Goal: Use online tool/utility

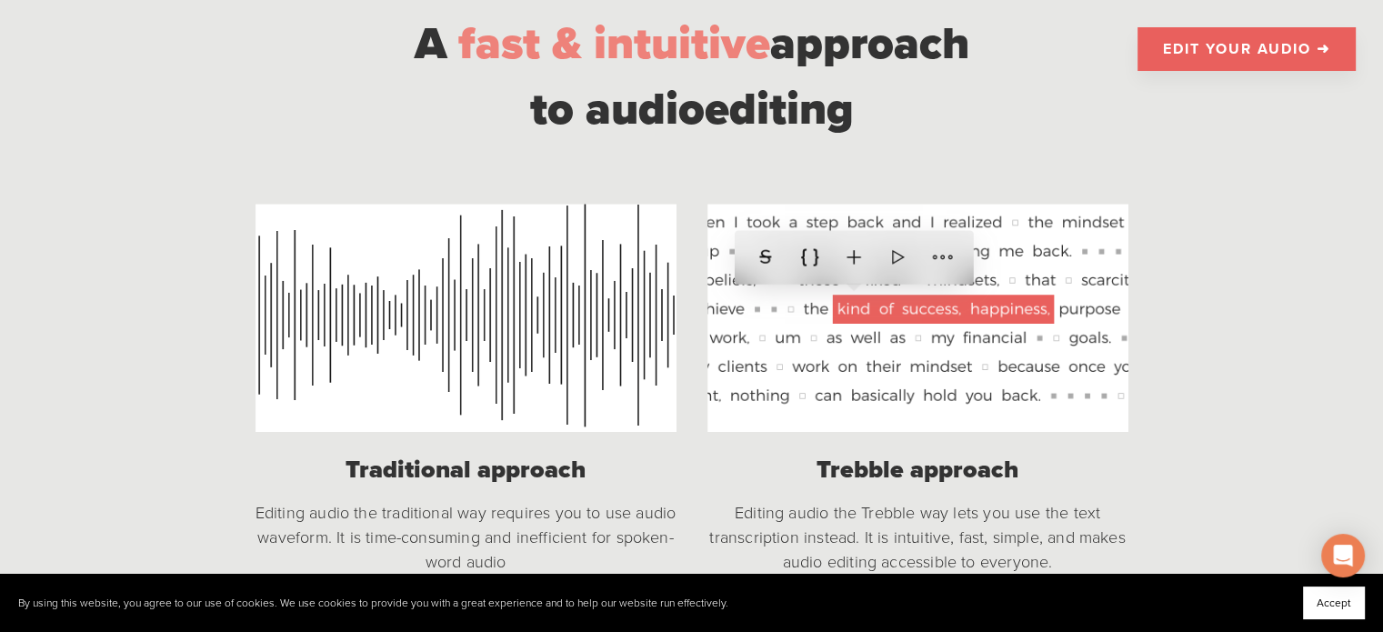
scroll to position [1364, 0]
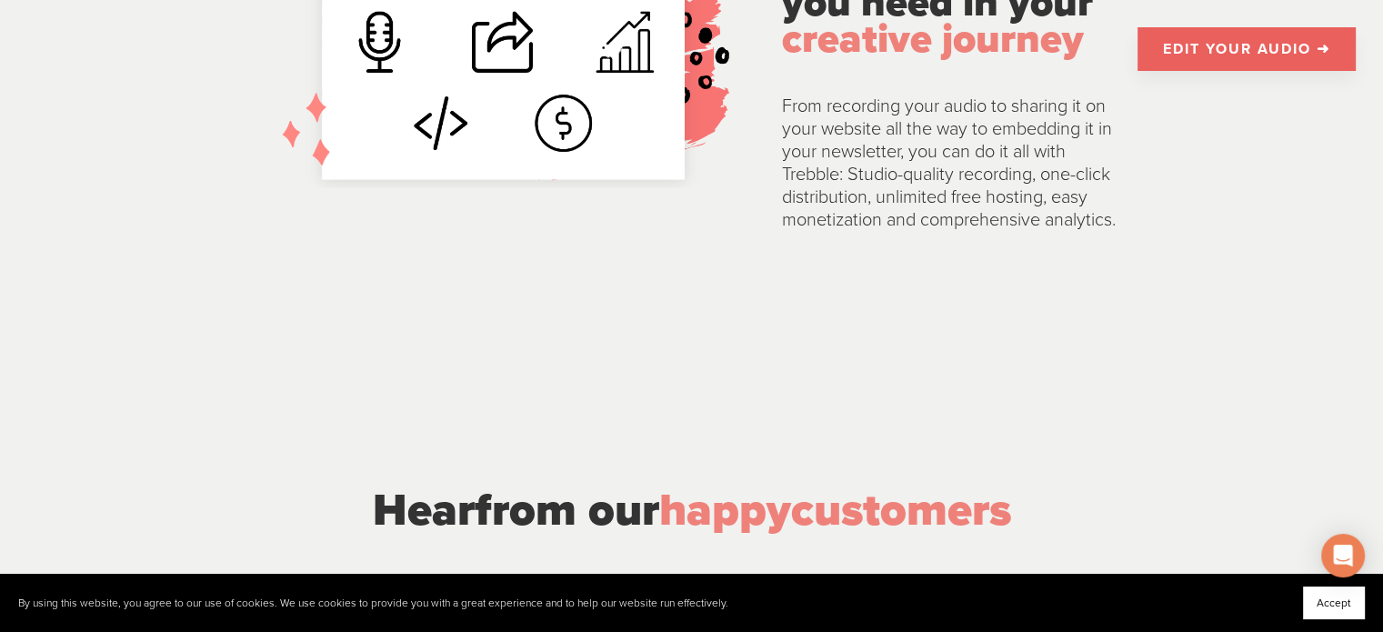
scroll to position [3819, 0]
click at [1244, 43] on link "EDIT YOUR AUDIO ➜" at bounding box center [1247, 49] width 218 height 44
